Goal: Task Accomplishment & Management: Use online tool/utility

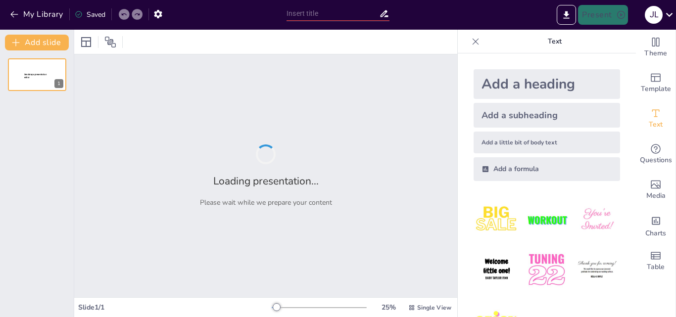
type input "ENLACES QUIMICOS EN LOS COMPUESTOS DE LA NATURALEZA"
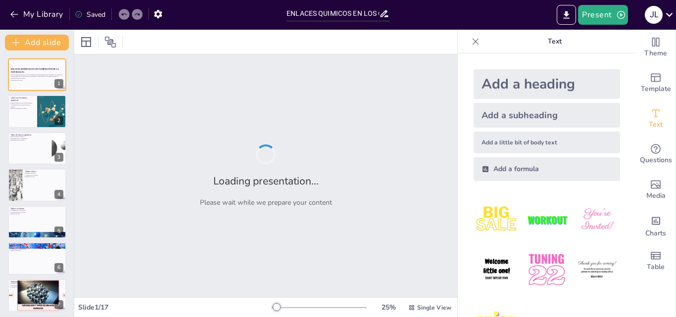
checkbox input "true"
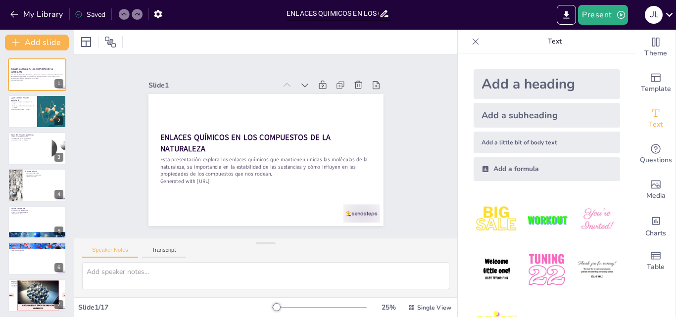
checkbox input "true"
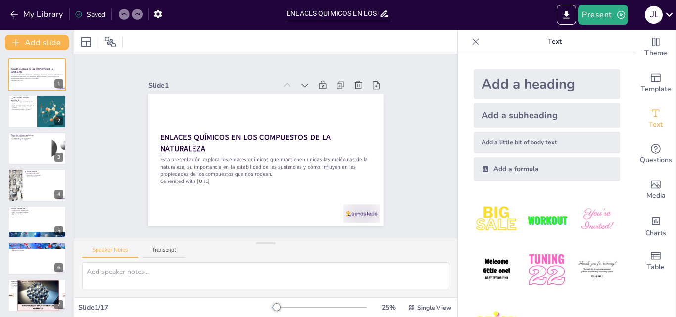
checkbox input "true"
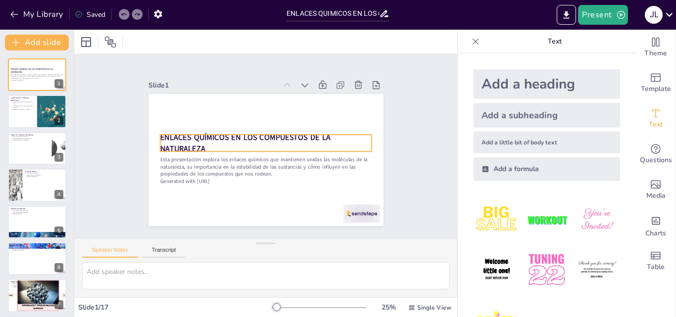
checkbox input "true"
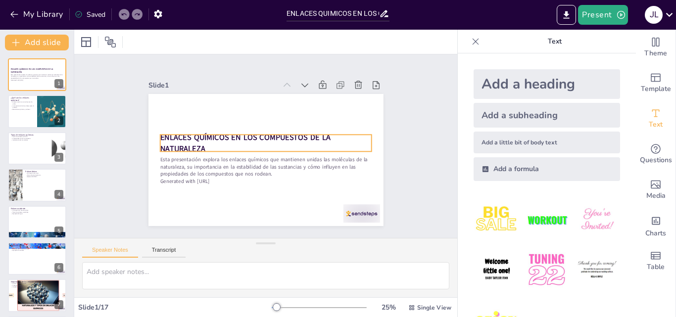
checkbox input "true"
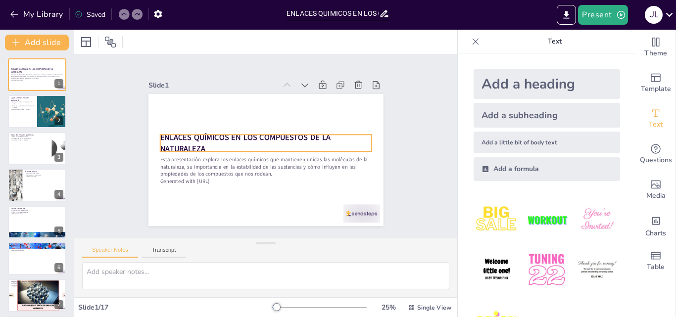
checkbox input "true"
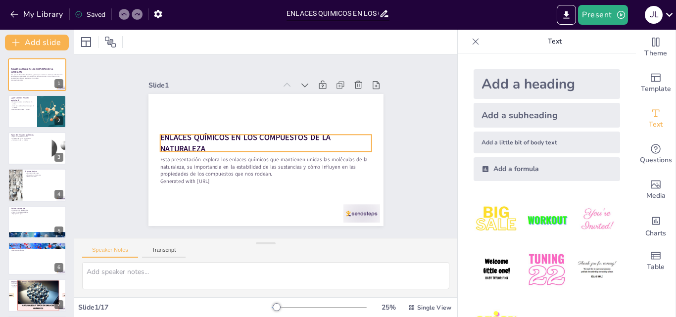
checkbox input "true"
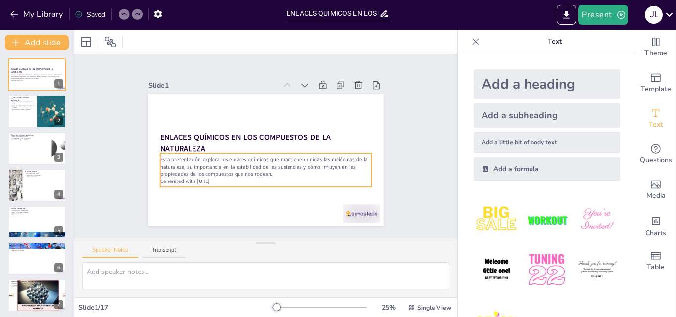
checkbox input "true"
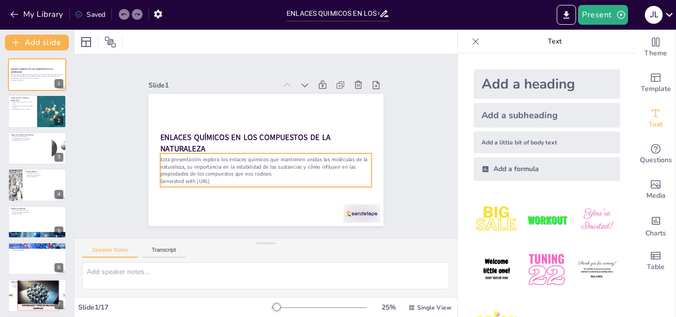
checkbox input "true"
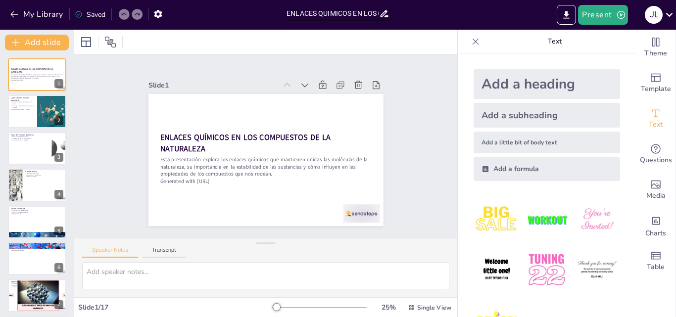
checkbox input "true"
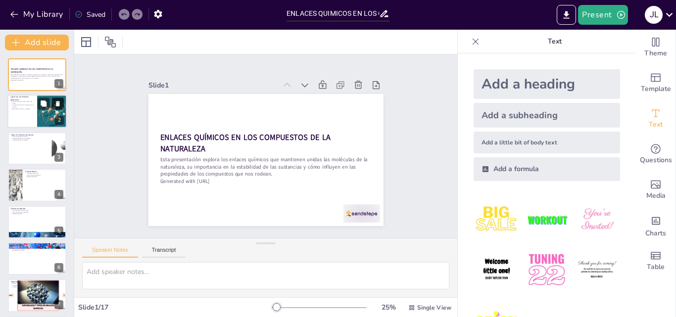
checkbox input "true"
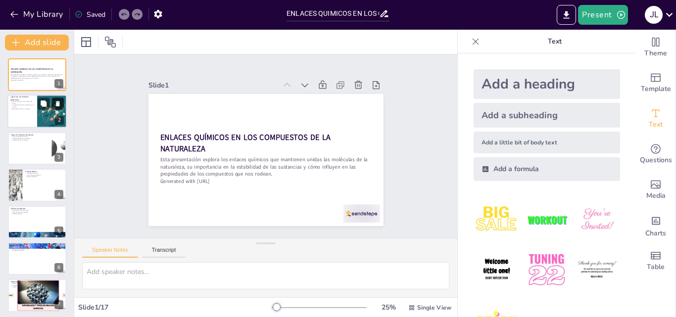
checkbox input "true"
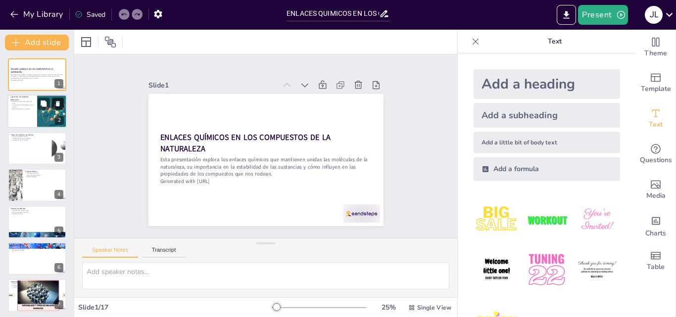
click at [52, 107] on button at bounding box center [58, 104] width 12 height 12
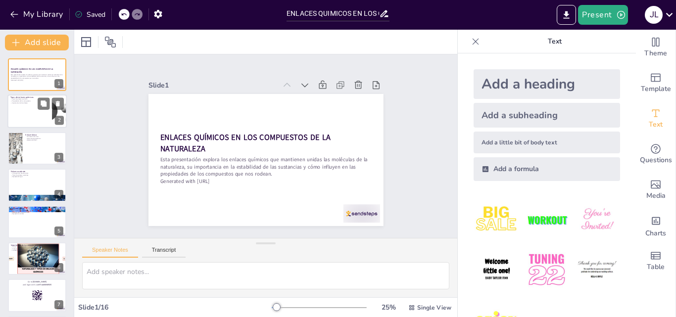
checkbox input "true"
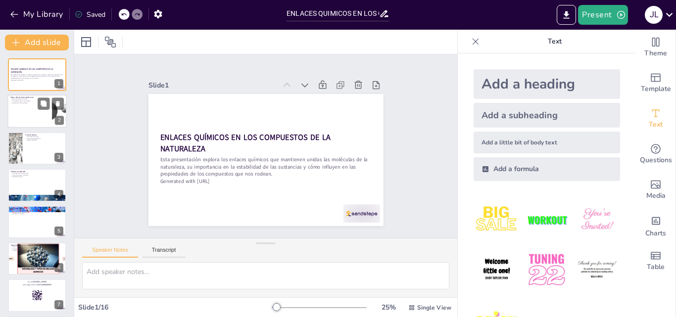
checkbox input "true"
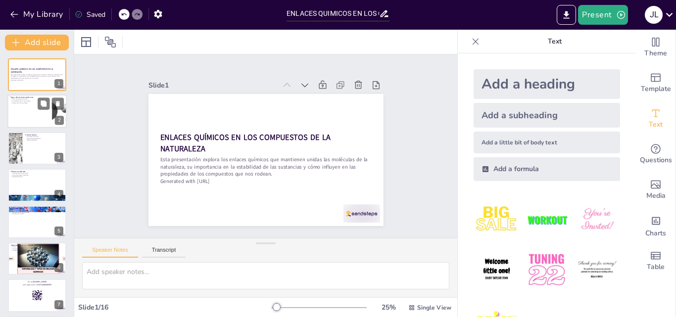
checkbox input "true"
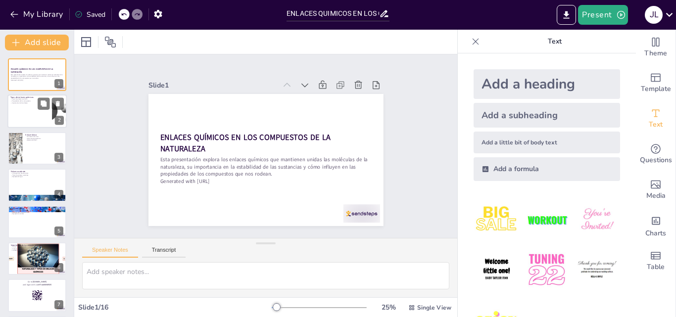
checkbox input "true"
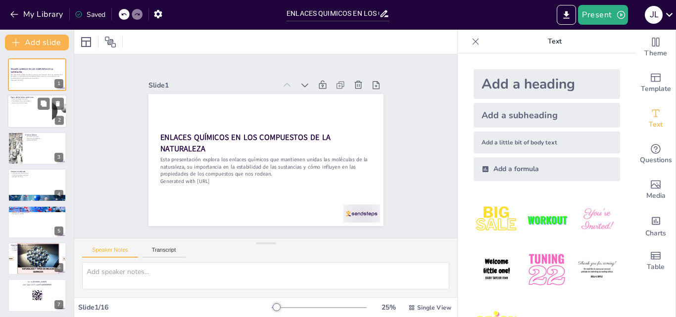
checkbox input "true"
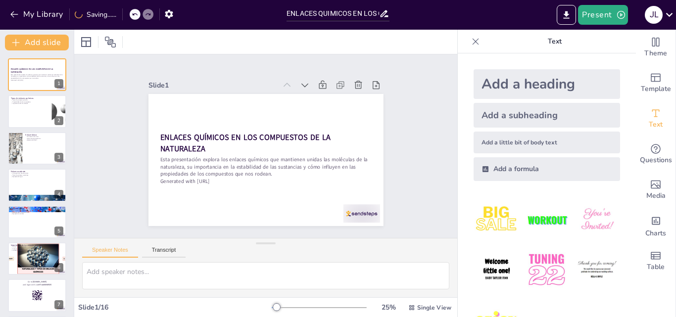
checkbox input "true"
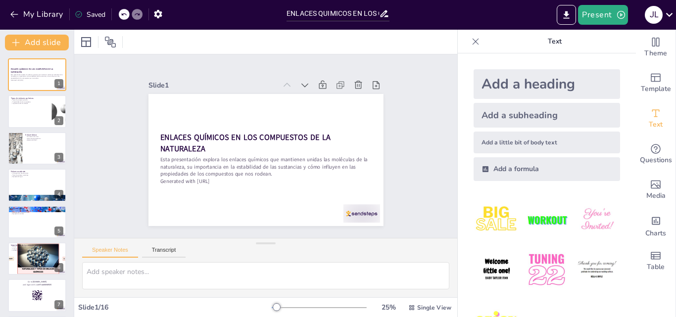
checkbox input "true"
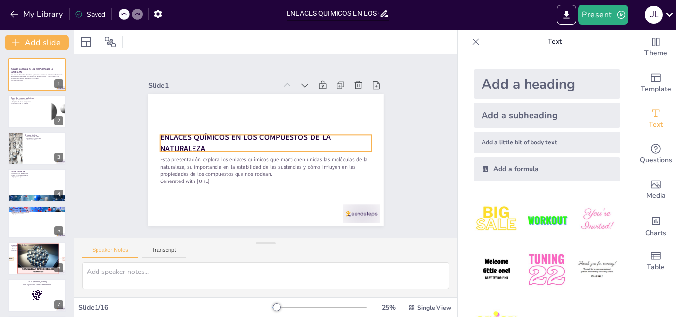
checkbox input "true"
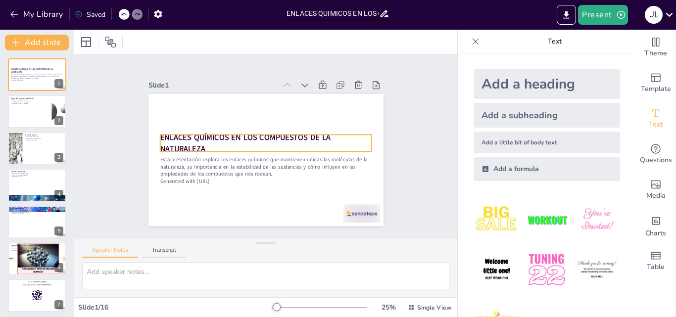
checkbox input "true"
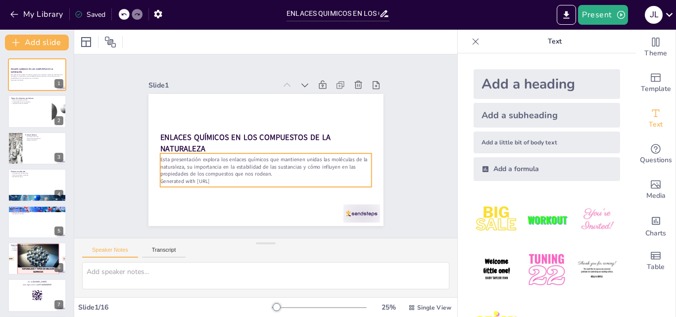
checkbox input "true"
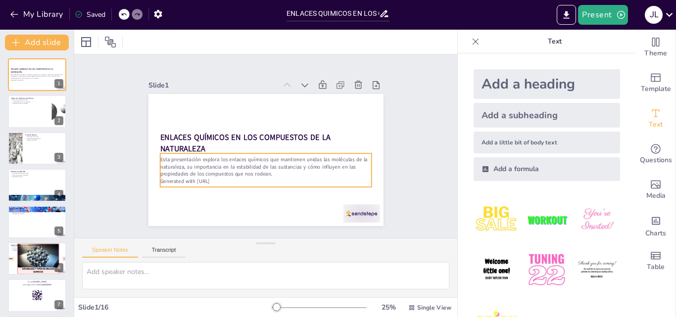
checkbox input "true"
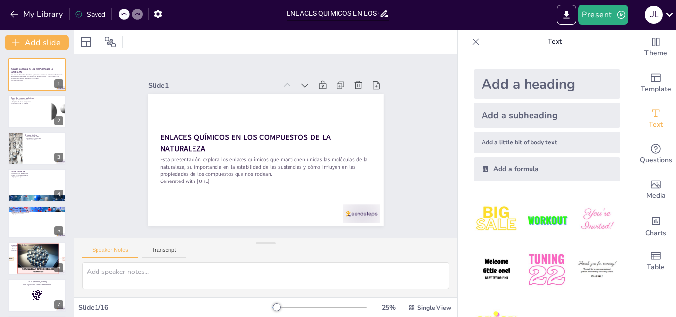
checkbox input "true"
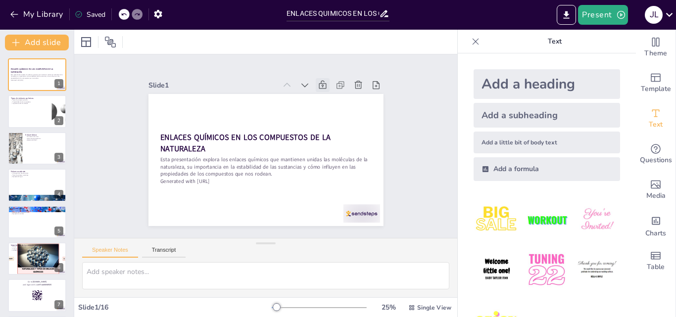
checkbox input "true"
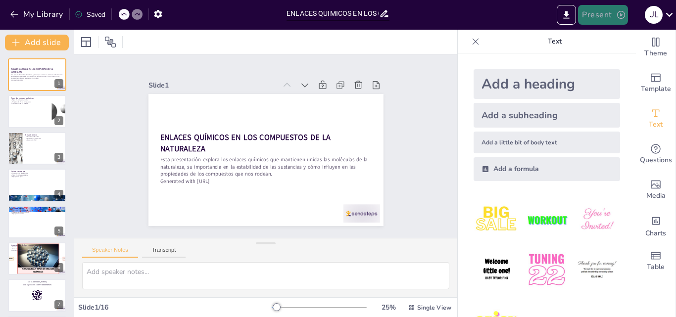
click at [603, 15] on button "Present" at bounding box center [602, 15] width 49 height 20
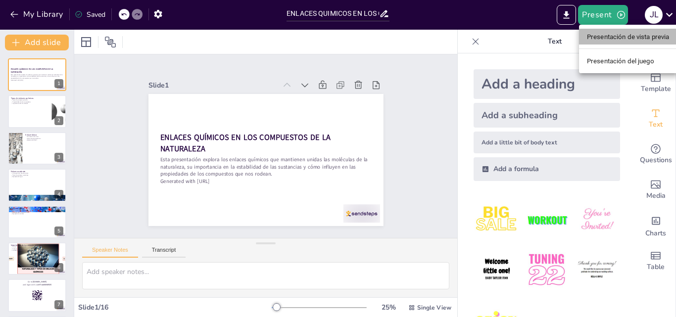
click at [612, 38] on font "Presentación de vista previa" at bounding box center [628, 36] width 83 height 7
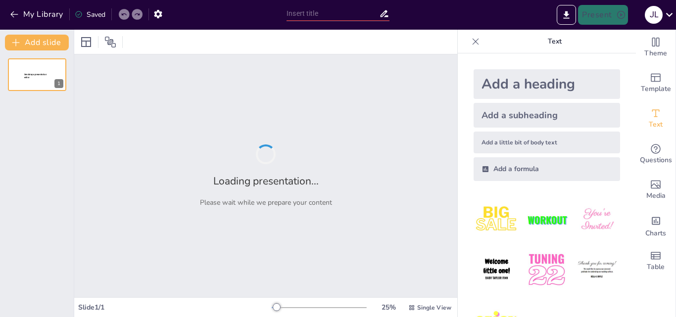
type input "ENLACES QUIMICOS EN LOS COMPUESTOS DE LA NATURALEZA"
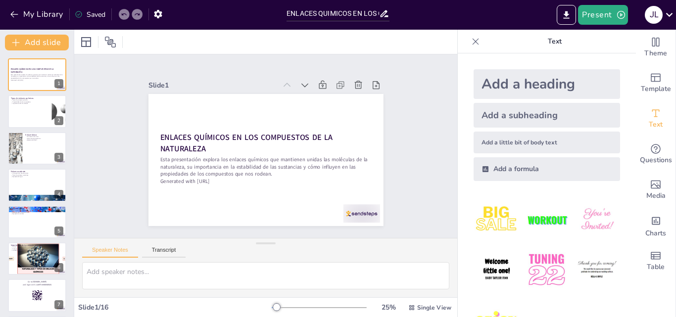
checkbox input "true"
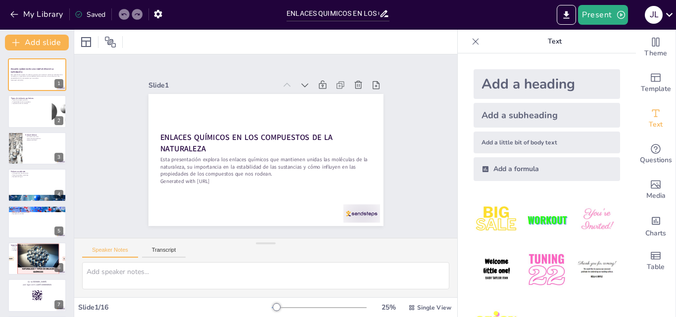
checkbox input "true"
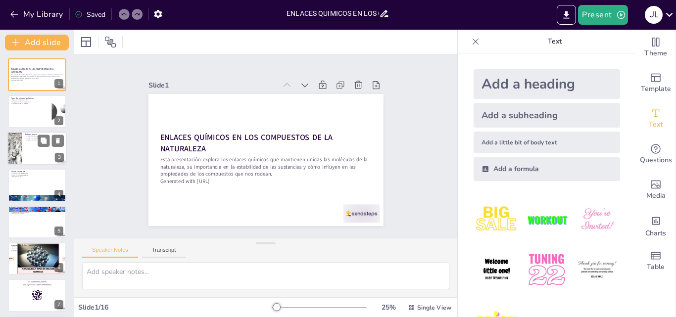
checkbox input "true"
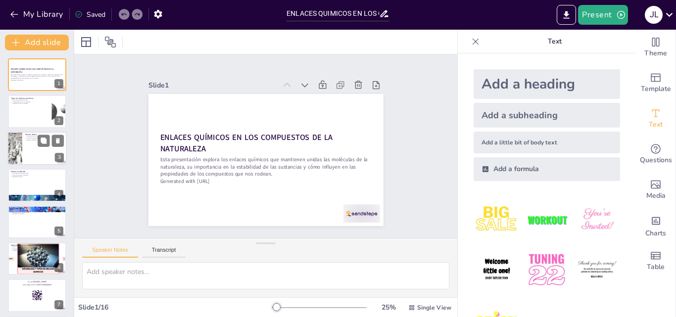
checkbox input "true"
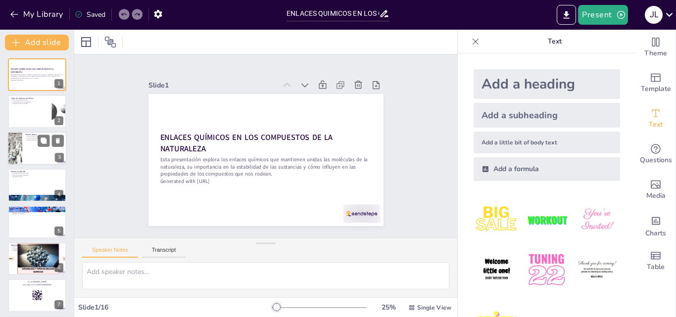
checkbox input "true"
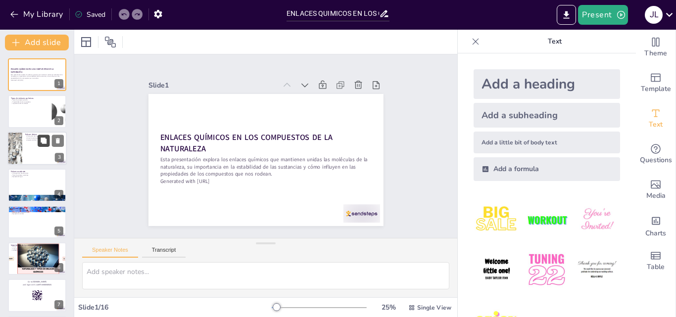
checkbox input "true"
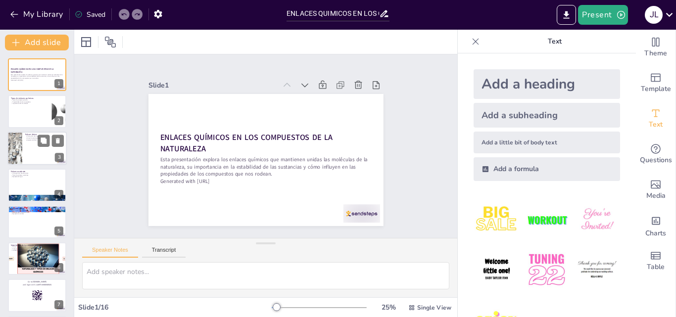
checkbox input "true"
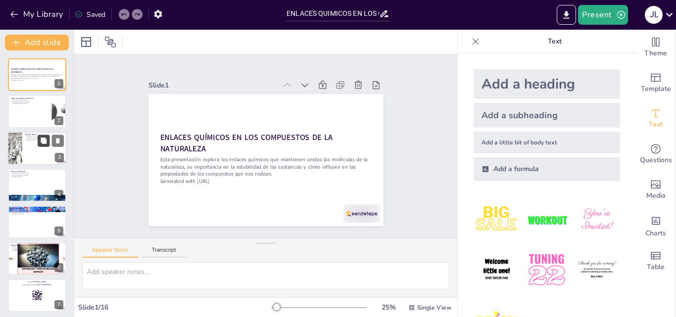
checkbox input "true"
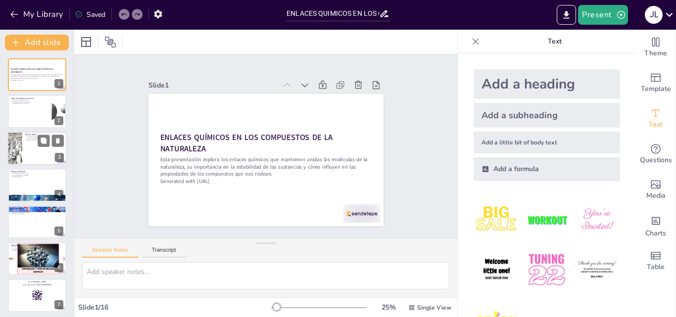
checkbox input "true"
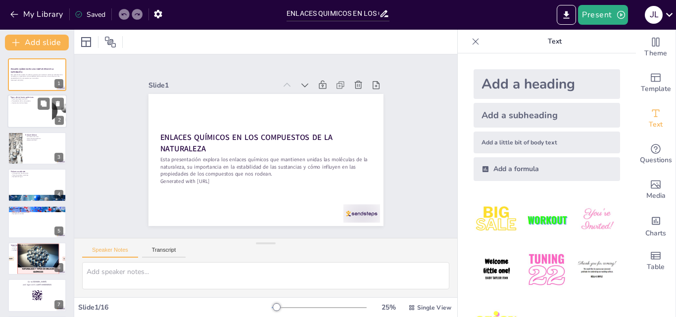
checkbox input "true"
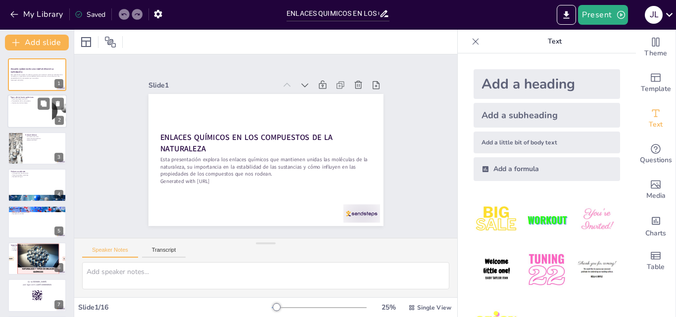
checkbox input "true"
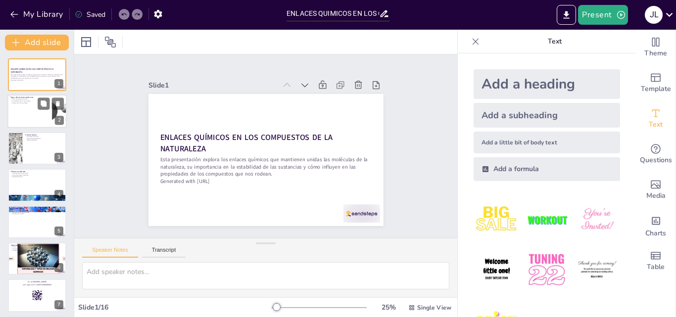
checkbox input "true"
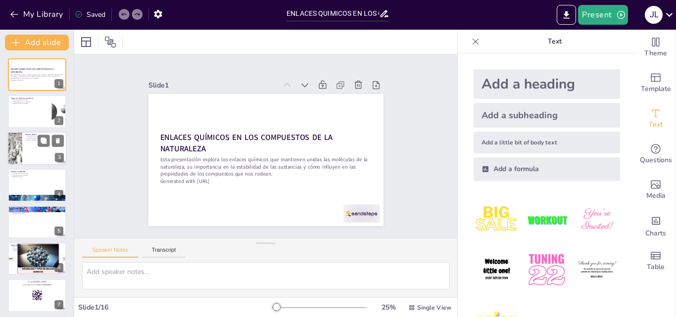
checkbox input "true"
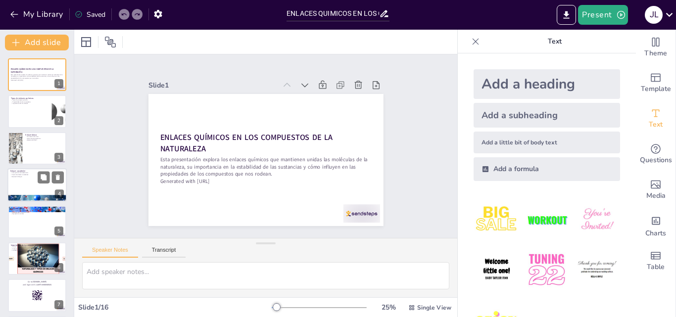
checkbox input "true"
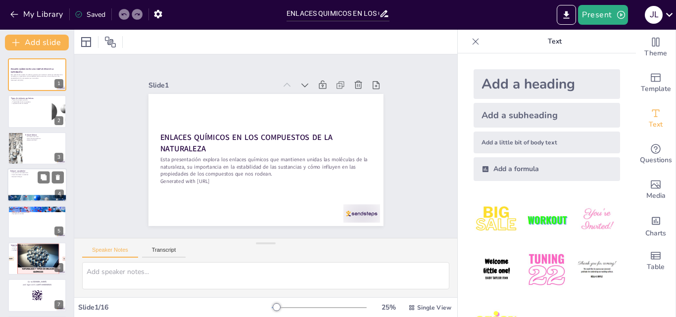
checkbox input "true"
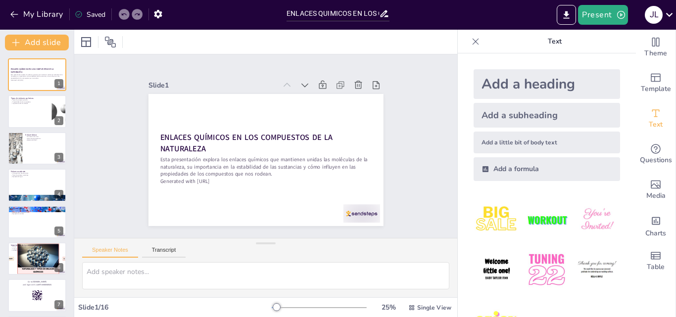
checkbox input "true"
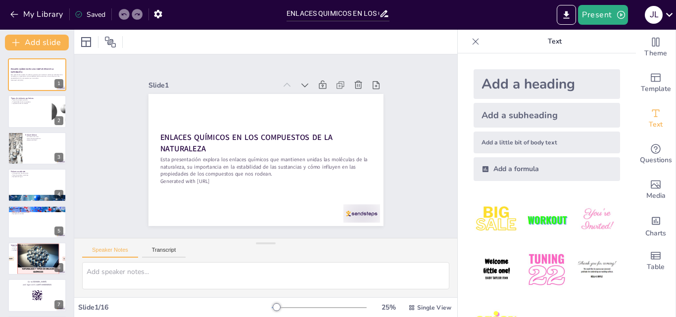
checkbox input "true"
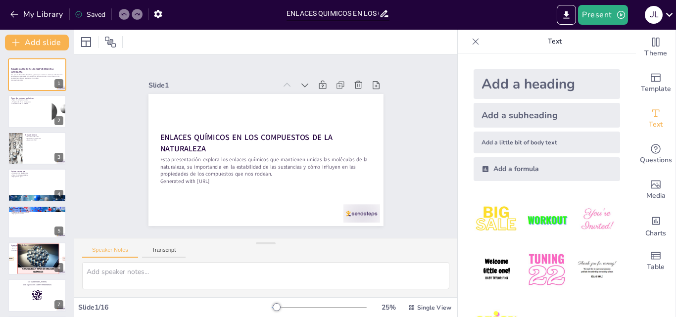
checkbox input "true"
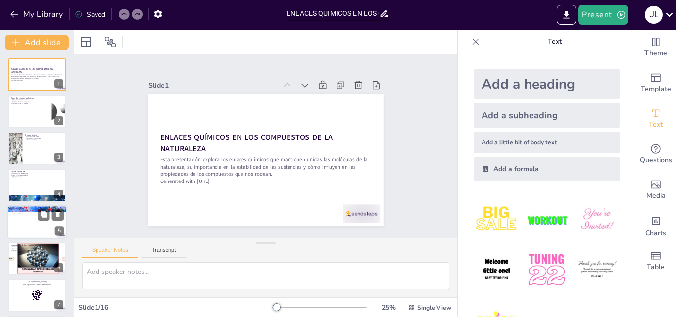
checkbox input "true"
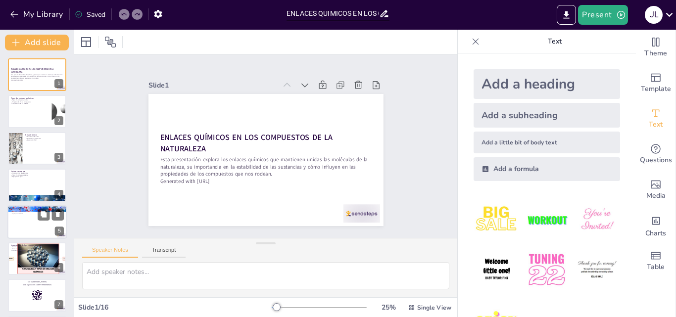
checkbox input "true"
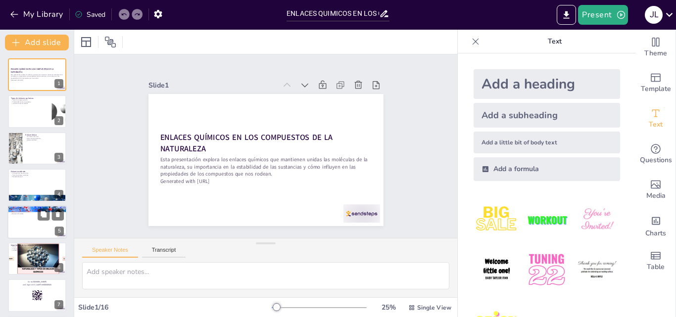
checkbox input "true"
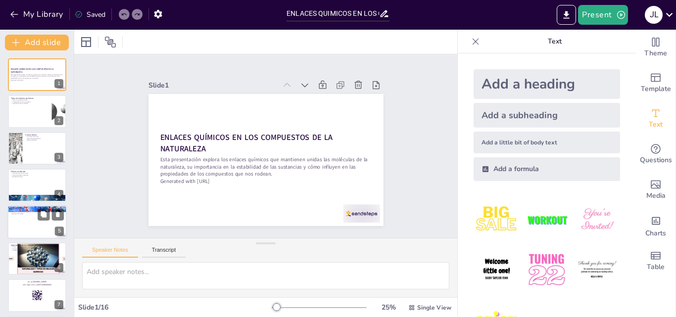
checkbox input "true"
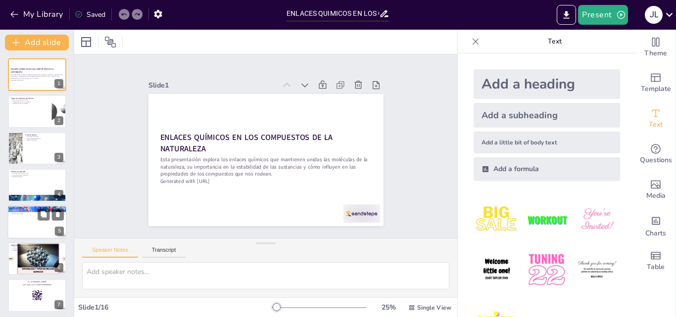
checkbox input "true"
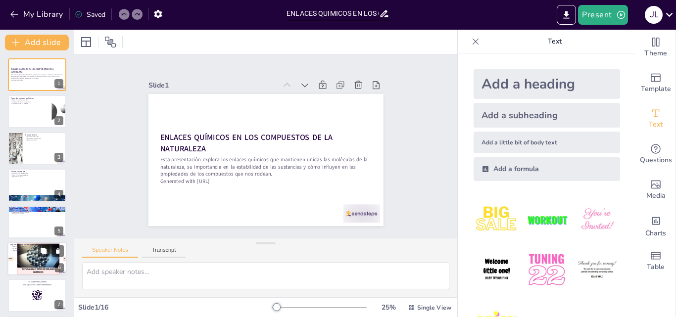
checkbox input "true"
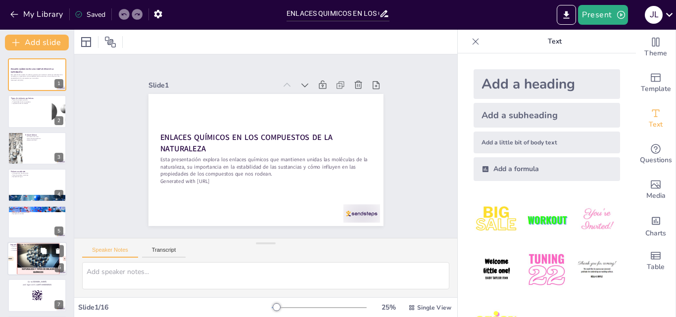
checkbox input "true"
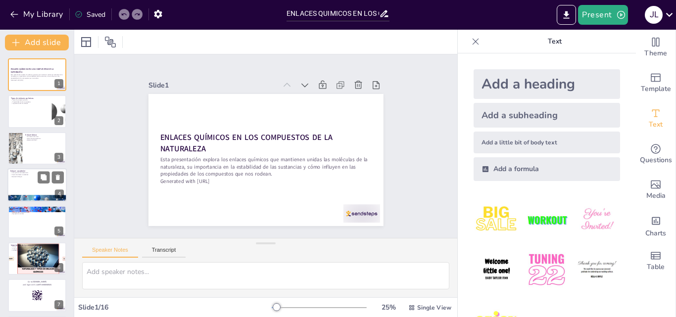
checkbox input "true"
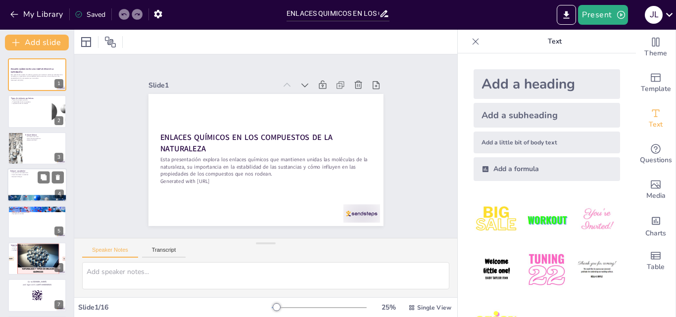
checkbox input "true"
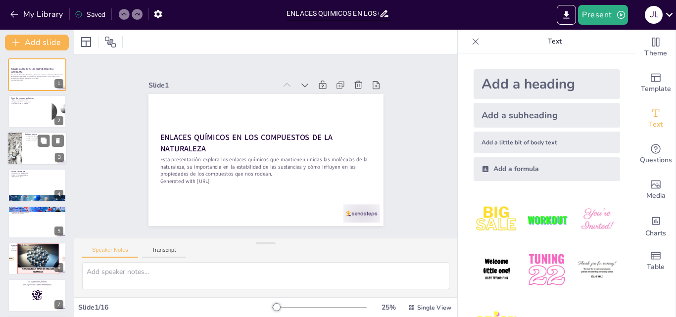
checkbox input "true"
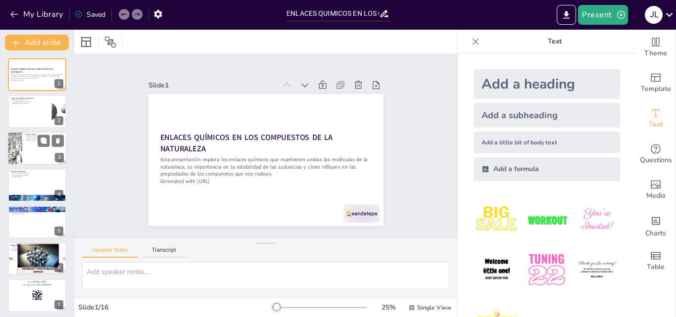
checkbox input "true"
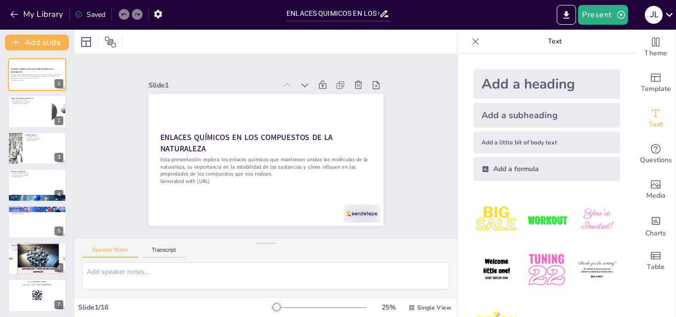
checkbox input "true"
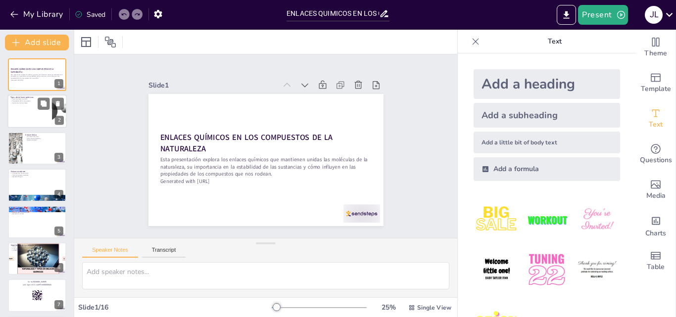
checkbox input "true"
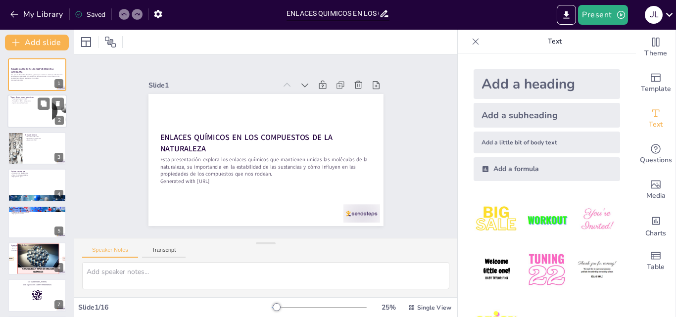
checkbox input "true"
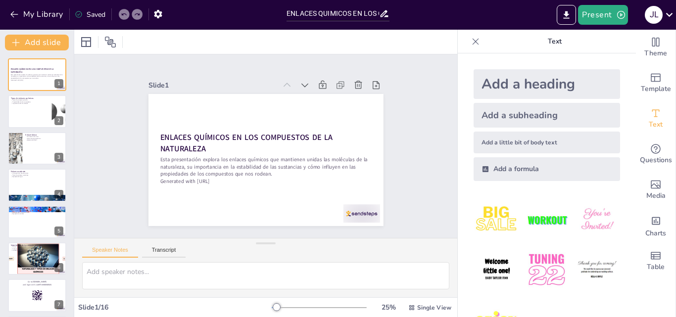
checkbox input "true"
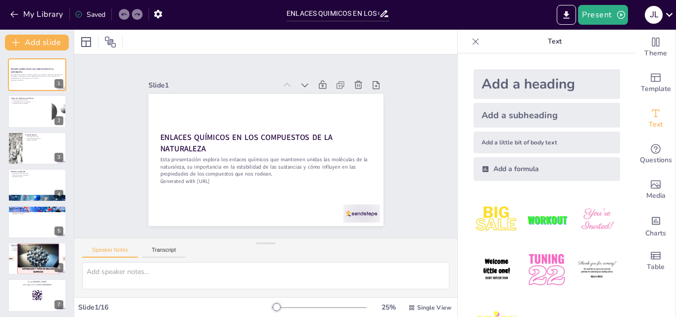
checkbox input "true"
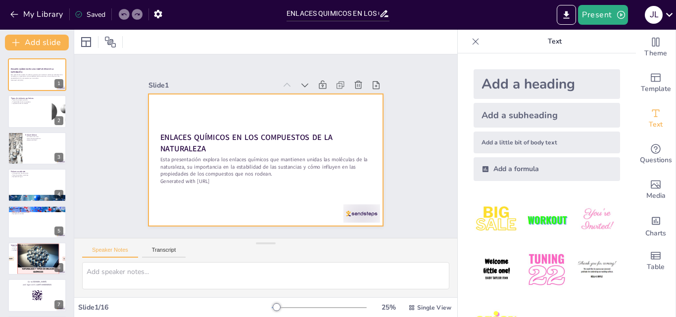
checkbox input "true"
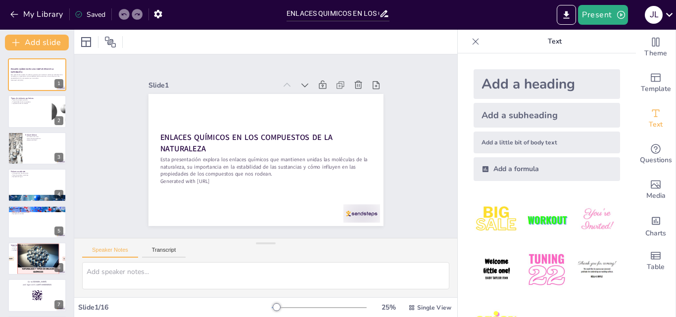
checkbox input "true"
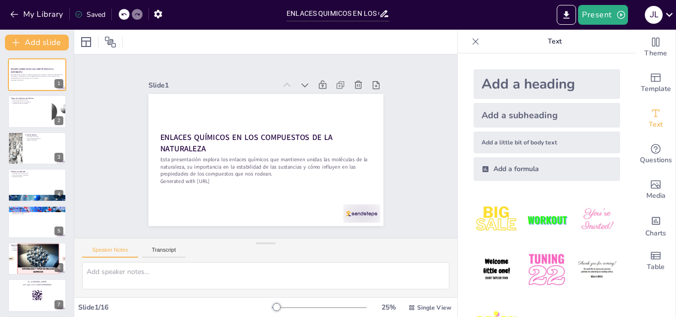
checkbox input "true"
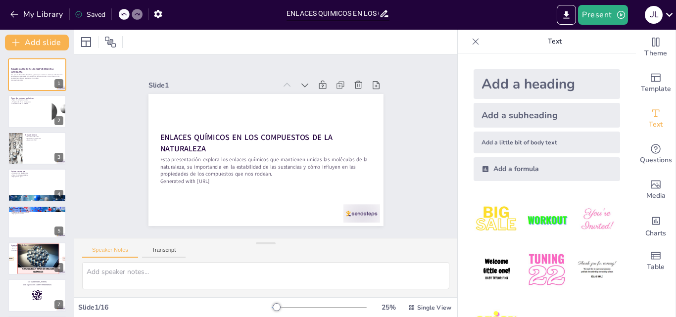
checkbox input "true"
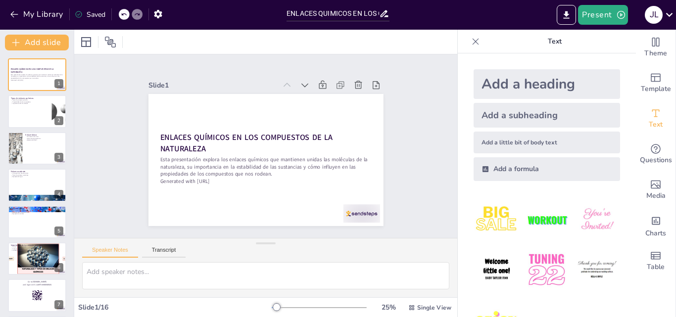
checkbox input "true"
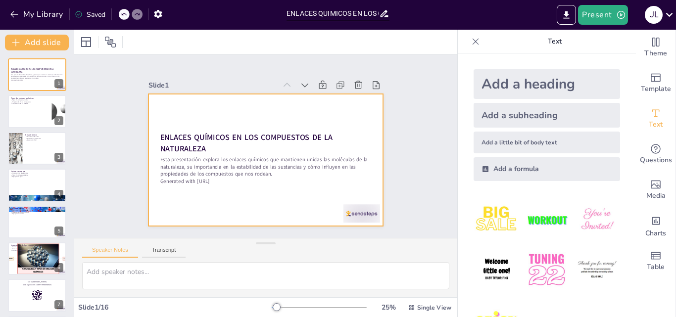
checkbox input "true"
click at [43, 85] on div at bounding box center [36, 75] width 59 height 34
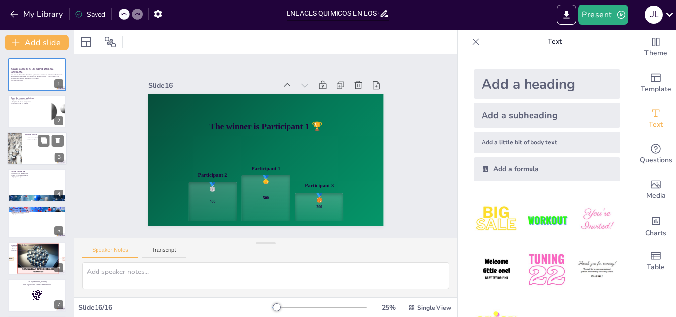
click at [27, 156] on div at bounding box center [36, 149] width 59 height 34
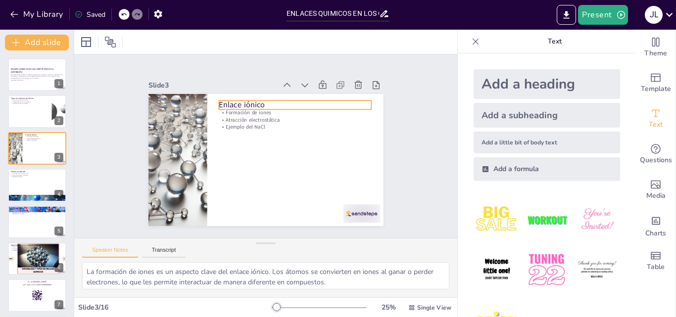
click at [24, 84] on div at bounding box center [36, 75] width 59 height 34
